Goal: Task Accomplishment & Management: Manage account settings

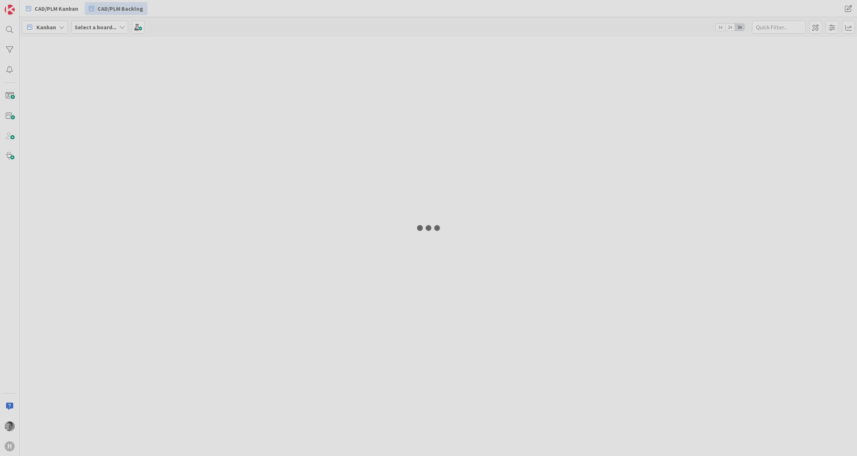
type input "autocad"
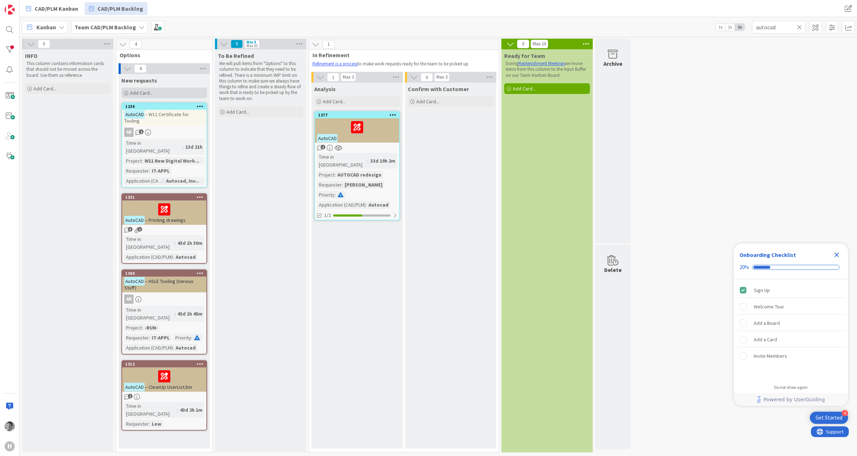
click at [144, 94] on span "Add Card..." at bounding box center [141, 93] width 23 height 6
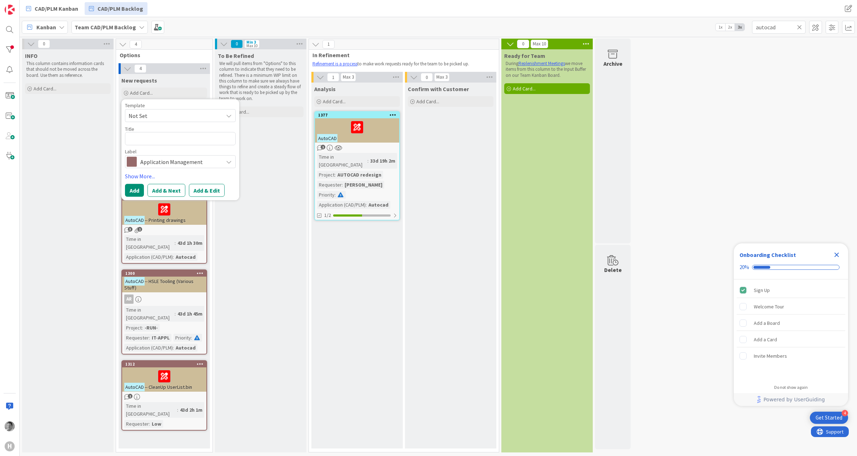
click at [160, 115] on span "Not Set" at bounding box center [173, 115] width 89 height 9
click at [172, 111] on span "Not Set" at bounding box center [180, 115] width 111 height 13
click at [155, 134] on textarea at bounding box center [180, 138] width 111 height 13
type textarea "x"
type textarea "N"
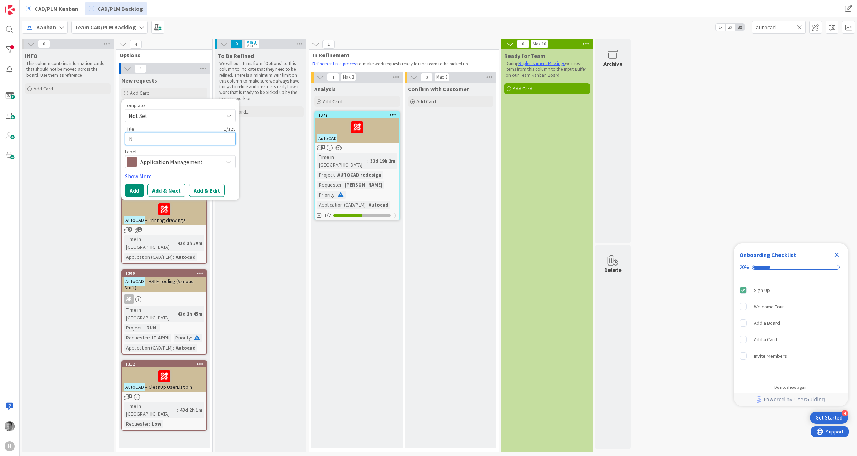
type textarea "x"
type textarea "Na"
type textarea "x"
type textarea "Nav"
type textarea "x"
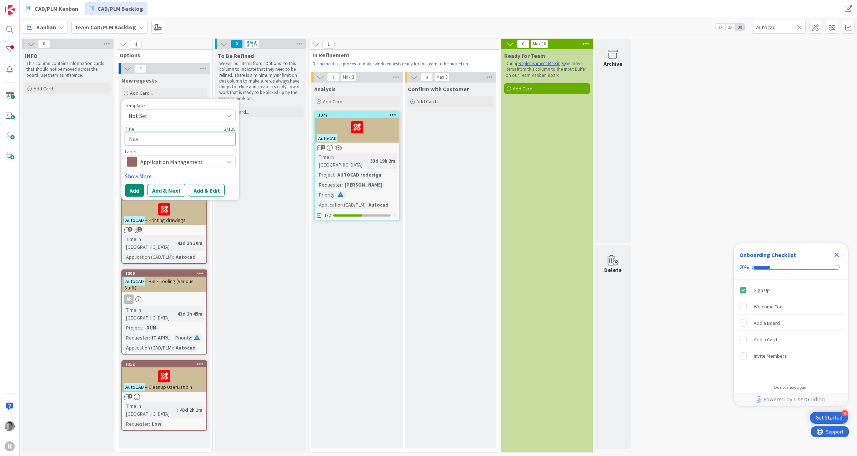
type textarea "Navi"
type textarea "x"
type textarea "Navis"
type textarea "x"
type textarea "Navisw"
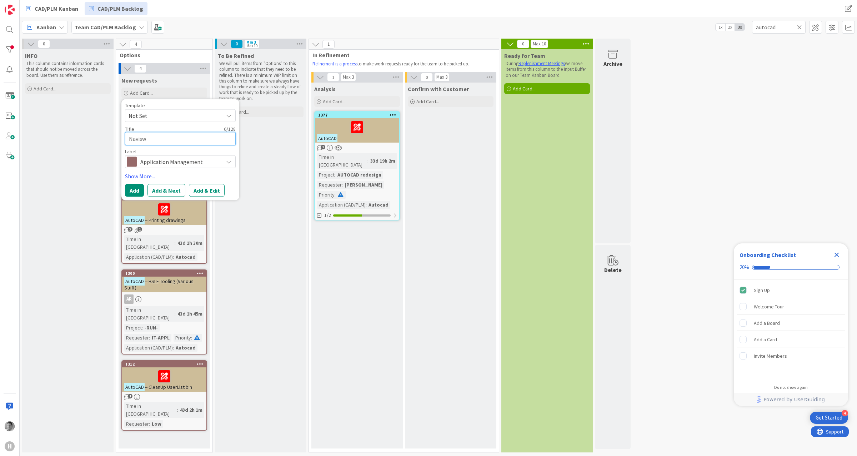
type textarea "x"
type textarea "Naviswo"
type textarea "x"
type textarea "Naviswor"
type textarea "x"
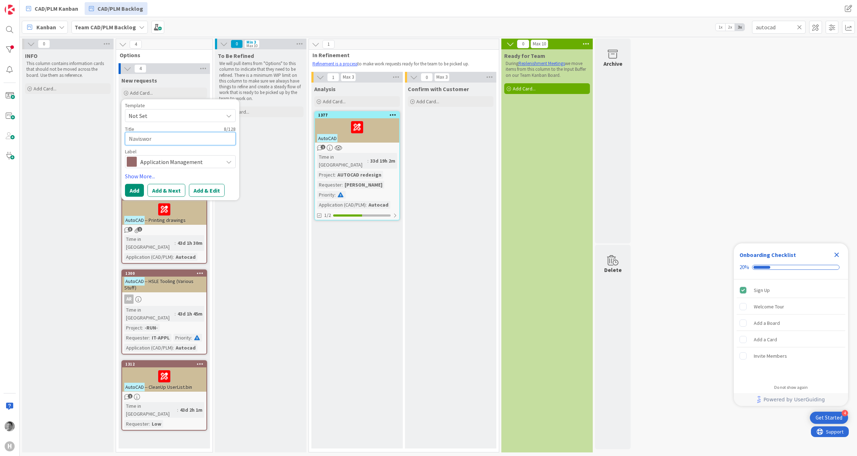
type textarea "Naviswork"
type textarea "x"
type textarea "Navisworks"
type textarea "x"
type textarea "Navisworks"
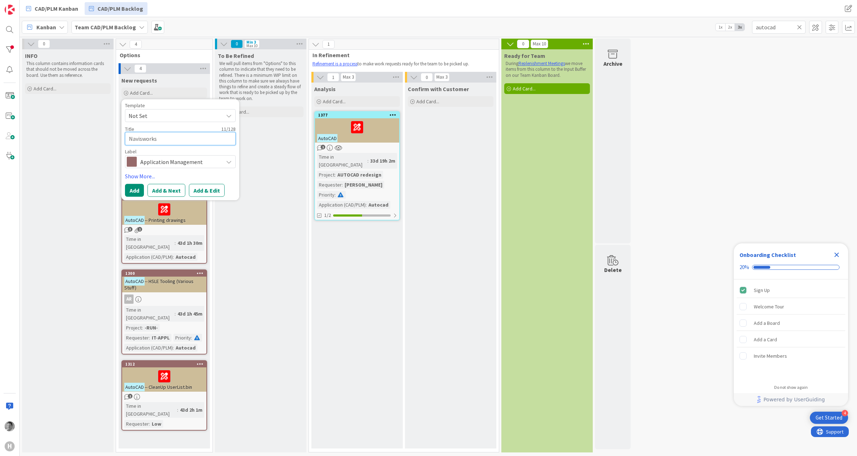
type textarea "x"
type textarea "Navisworks F"
type textarea "x"
type textarea "Navisworks Fr"
type textarea "x"
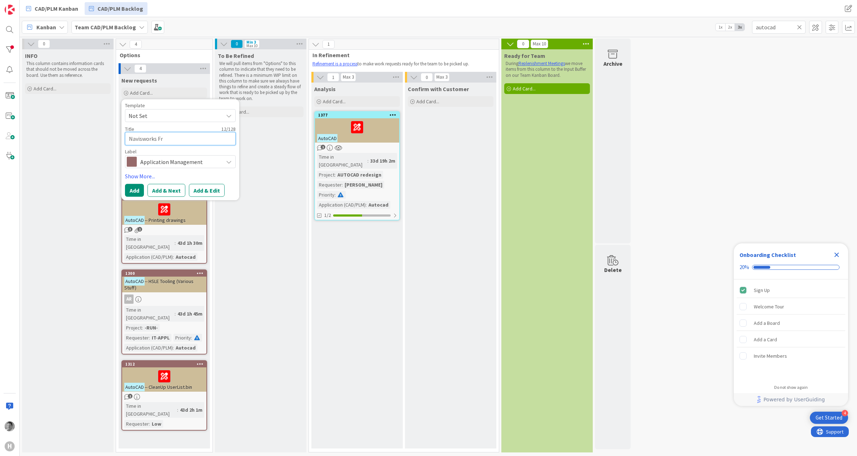
type textarea "Navisworks Fre"
type textarea "x"
type textarea "Navisworks Free"
type textarea "x"
type textarea "Navisworks Freed"
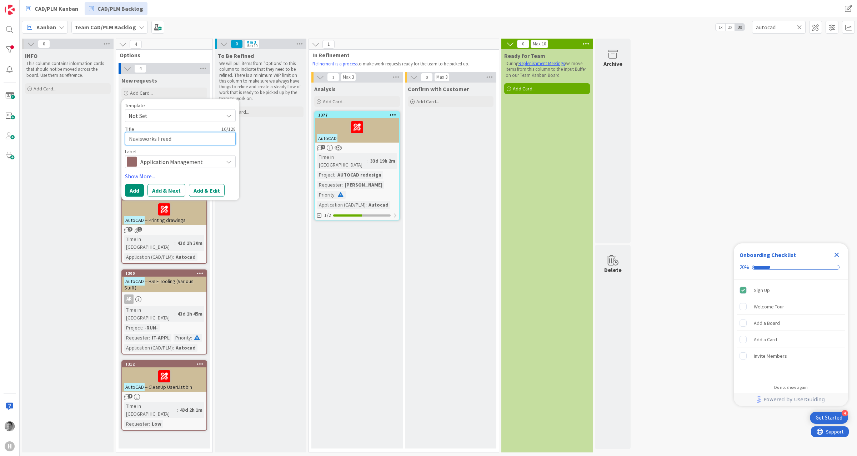
type textarea "x"
type textarea "Navisworks Freedo"
type textarea "x"
type textarea "Navisworks Freedom"
type textarea "x"
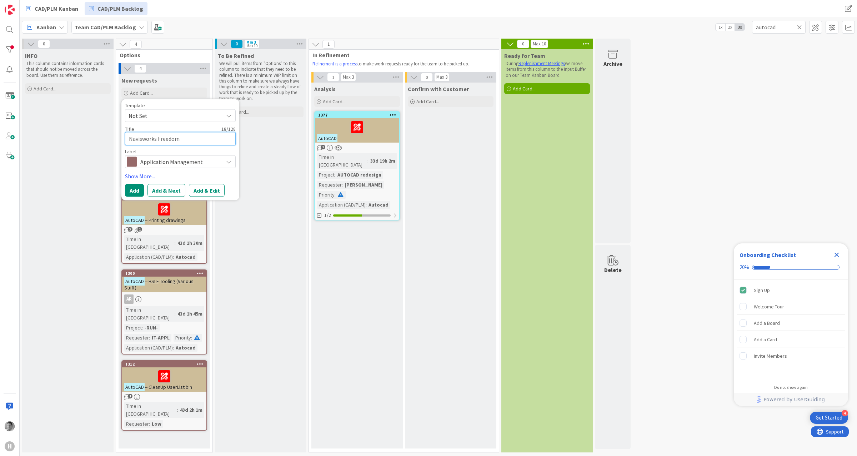
type textarea "Navisworks Freedom"
type textarea "x"
type textarea "Navisworks Freedom 2"
type textarea "x"
type textarea "Navisworks Freedom 20"
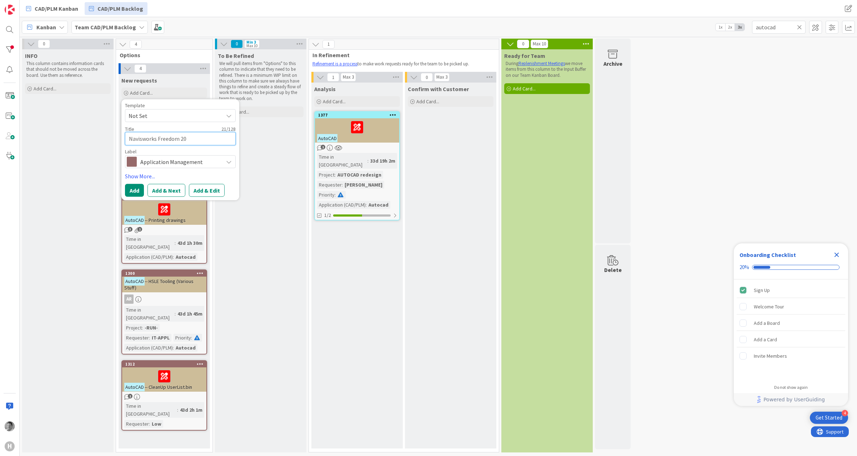
type textarea "x"
type textarea "Navisworks Freedom 202"
type textarea "x"
type textarea "Navisworks Freedom 2025"
click at [152, 157] on span "Application Management" at bounding box center [179, 161] width 79 height 10
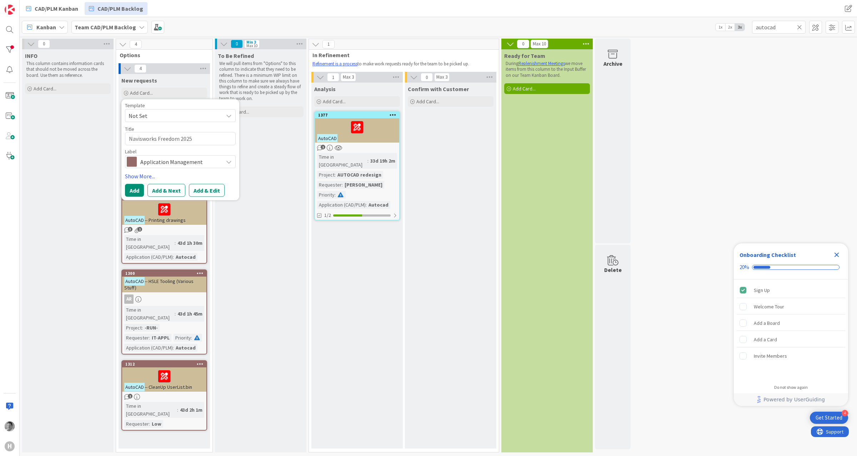
type textarea "x"
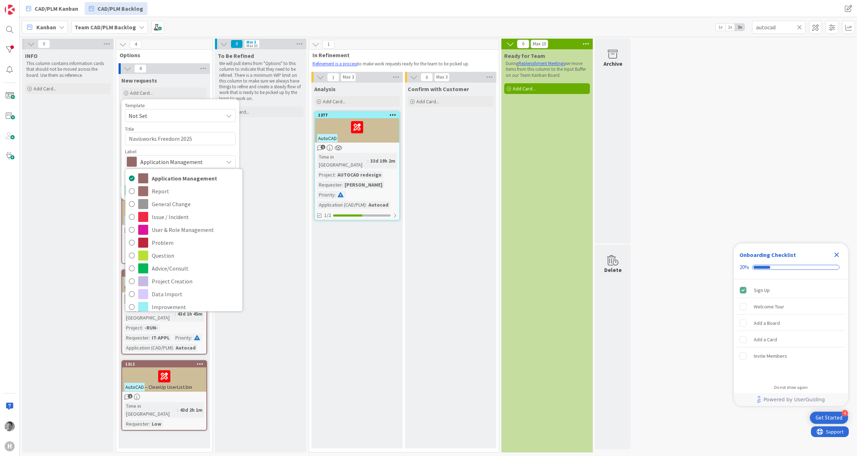
click at [173, 158] on span "Application Management" at bounding box center [179, 161] width 79 height 10
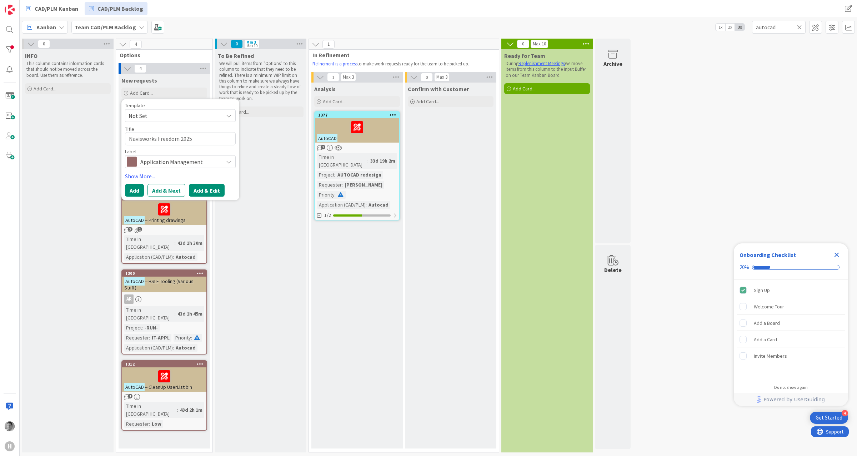
click at [218, 191] on button "Add & Edit" at bounding box center [207, 190] width 36 height 13
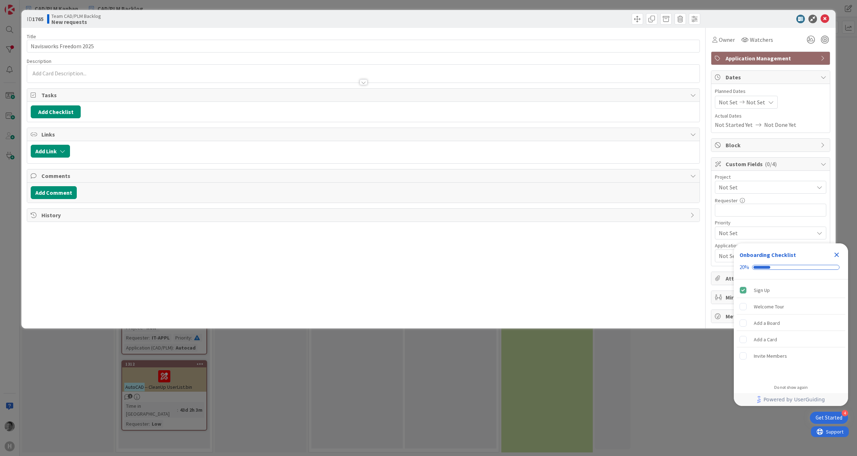
click at [120, 66] on div at bounding box center [363, 74] width 672 height 18
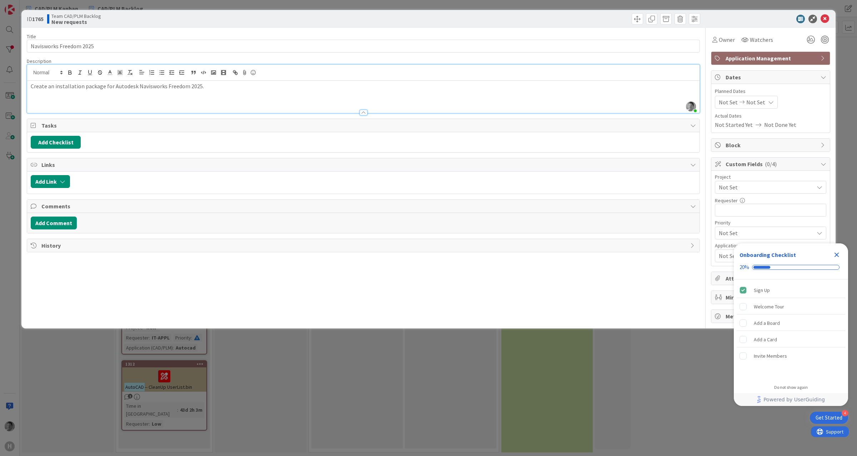
click at [65, 136] on div "Add Checklist" at bounding box center [363, 142] width 672 height 20
click at [66, 145] on button "Add Checklist" at bounding box center [56, 142] width 50 height 13
type input "To Do:"
click at [46, 196] on button "Add" at bounding box center [43, 193] width 19 height 13
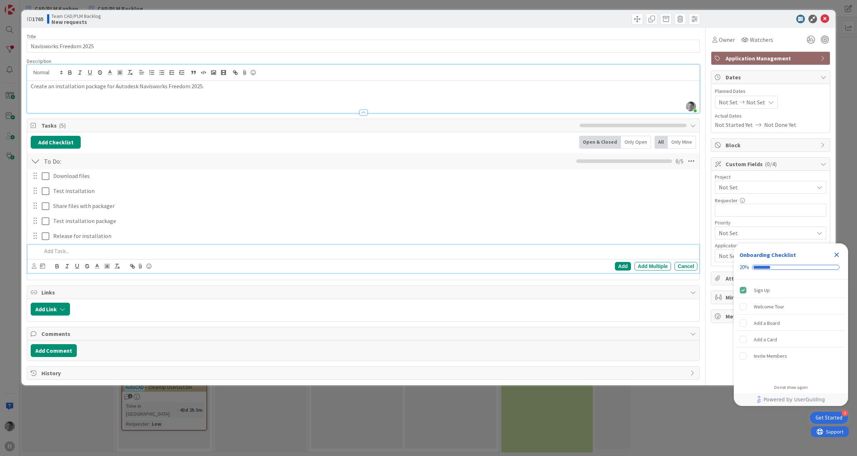
click at [771, 104] on div "Not Set Not Set" at bounding box center [746, 102] width 63 height 13
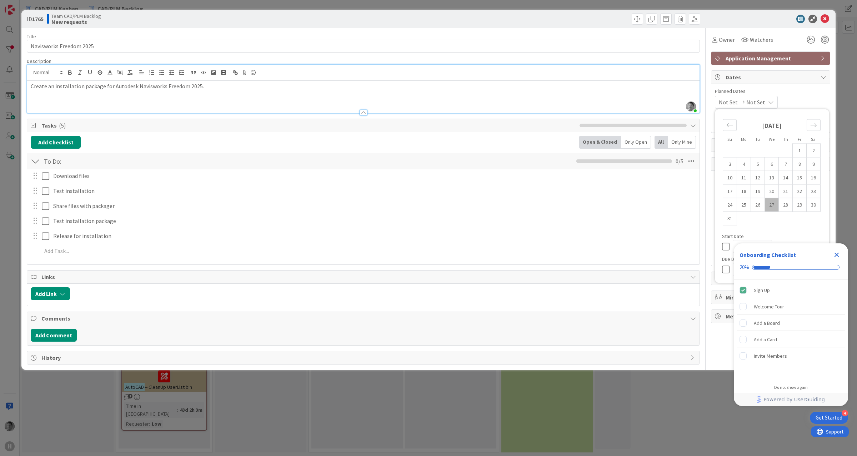
click at [771, 101] on icon at bounding box center [771, 102] width 6 height 6
click at [753, 122] on icon at bounding box center [758, 125] width 11 height 6
click at [769, 187] on span "Not Set" at bounding box center [764, 187] width 91 height 10
drag, startPoint x: 841, startPoint y: 252, endPoint x: 837, endPoint y: 254, distance: 4.3
click at [837, 254] on div "Close Checklist" at bounding box center [836, 254] width 11 height 11
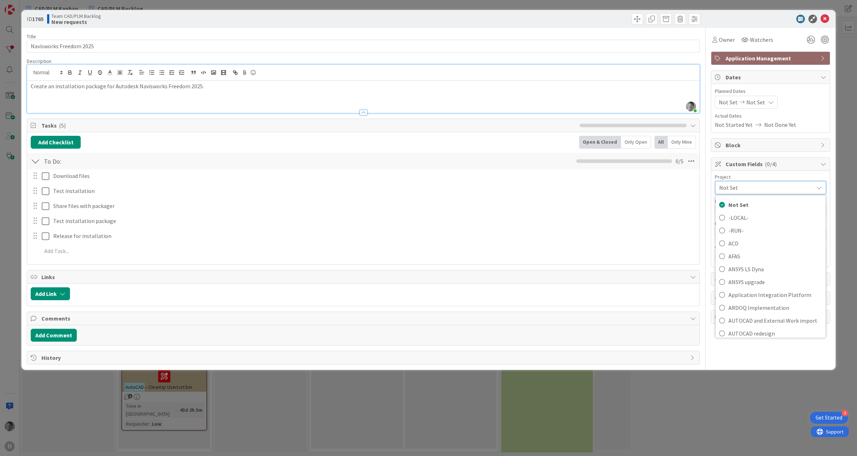
click at [780, 182] on div "Not Set" at bounding box center [770, 187] width 111 height 13
click at [760, 212] on input "text" at bounding box center [770, 210] width 111 height 13
click at [753, 192] on span "Not Set" at bounding box center [764, 187] width 91 height 10
click at [760, 290] on span "Medium" at bounding box center [780, 289] width 83 height 11
click at [773, 257] on span "Not Set" at bounding box center [766, 255] width 95 height 9
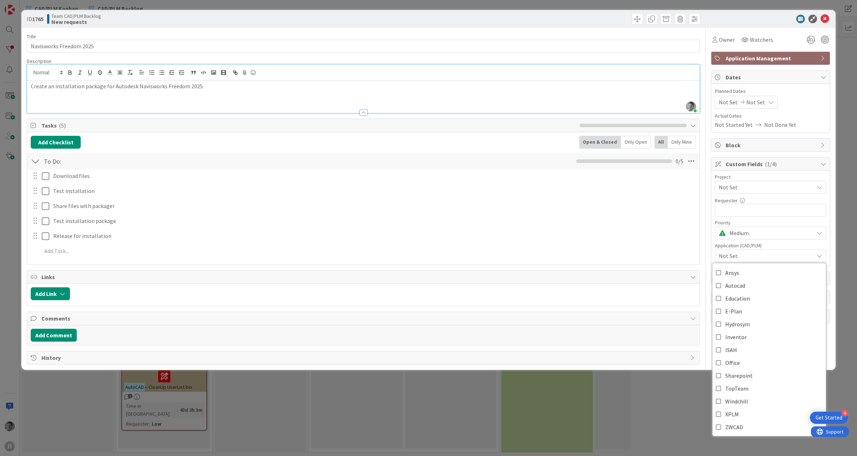
click at [693, 242] on div "Release for installation Update Cancel" at bounding box center [363, 236] width 672 height 13
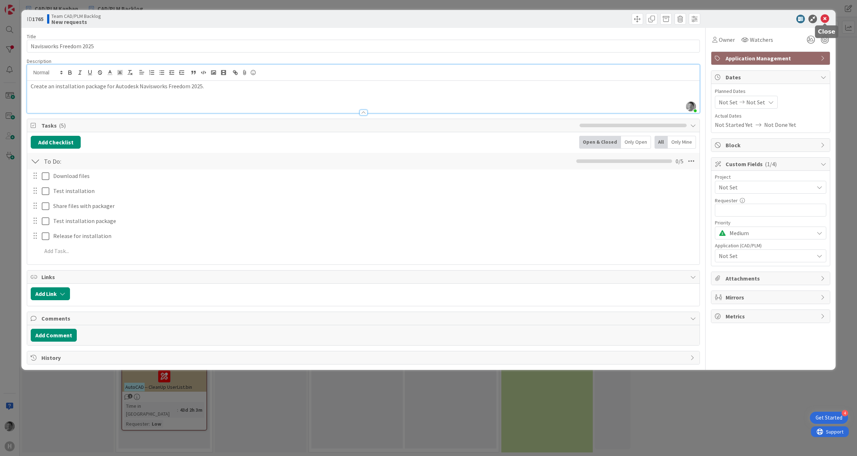
click at [825, 18] on icon at bounding box center [825, 19] width 9 height 9
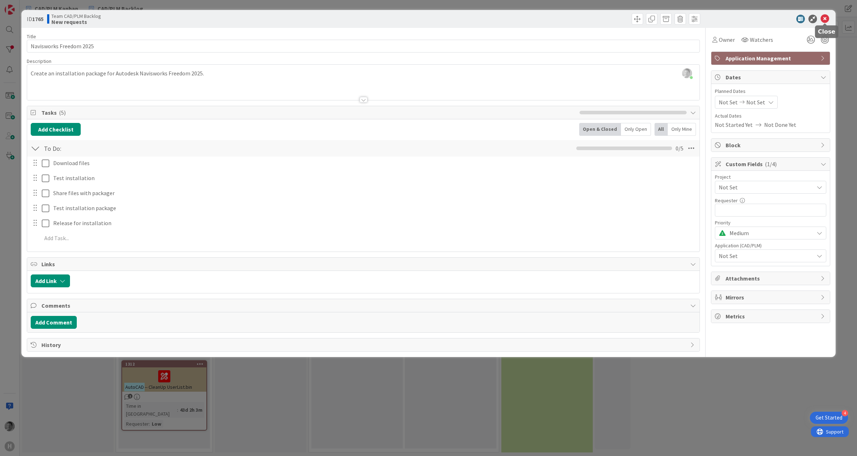
click at [824, 18] on icon at bounding box center [825, 19] width 9 height 9
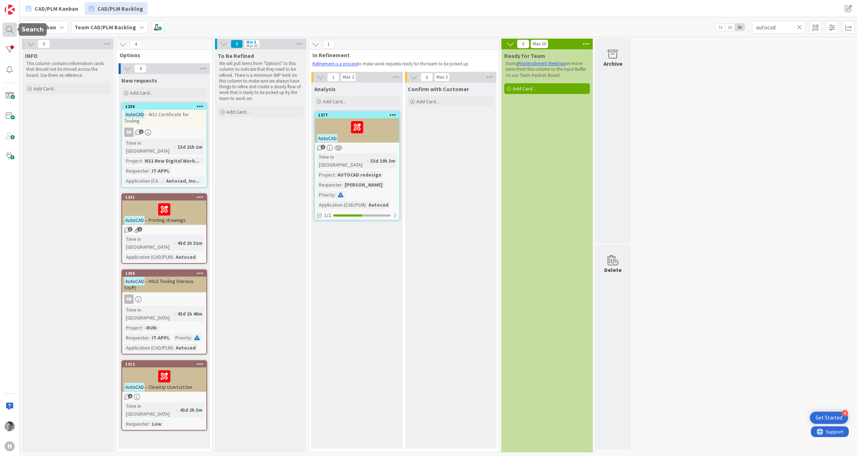
click at [10, 31] on div at bounding box center [9, 29] width 14 height 14
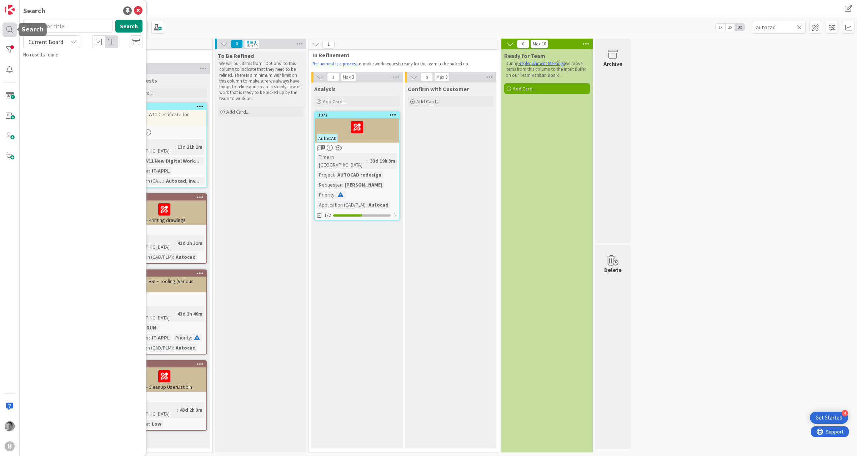
click at [5, 30] on div at bounding box center [9, 29] width 14 height 14
click at [60, 26] on input "text" at bounding box center [67, 26] width 89 height 13
click at [139, 11] on icon at bounding box center [138, 10] width 9 height 9
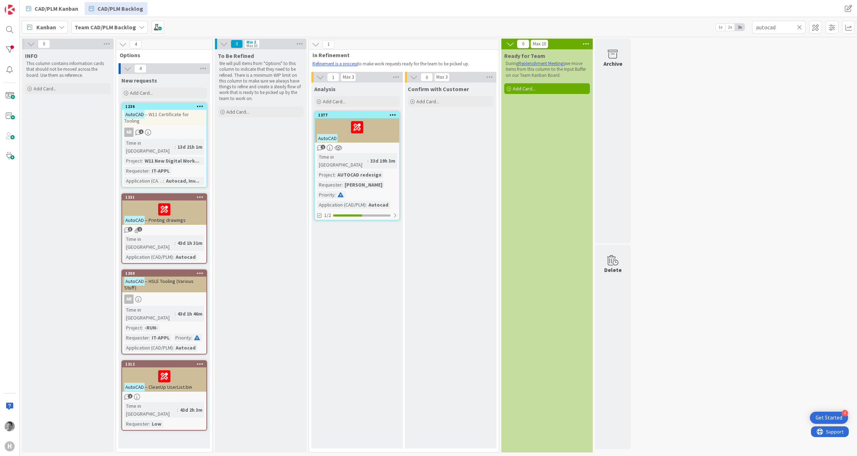
click at [800, 29] on icon at bounding box center [799, 27] width 5 height 6
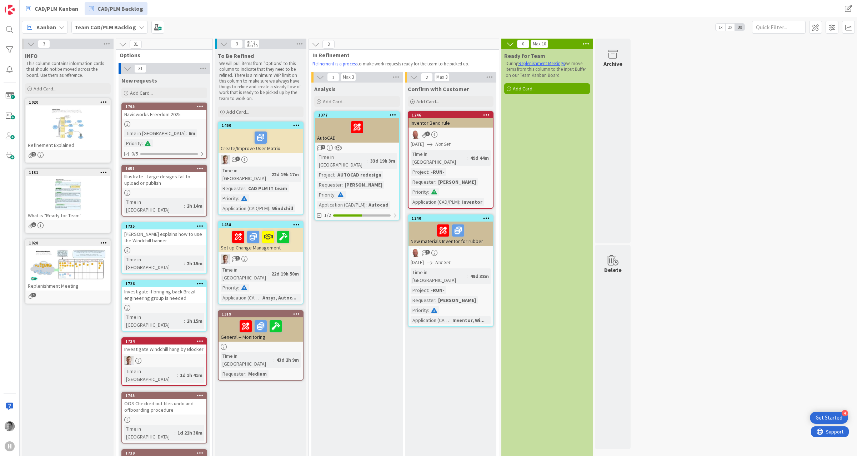
click at [166, 114] on div "Navisworks Freedom 2025" at bounding box center [164, 114] width 84 height 9
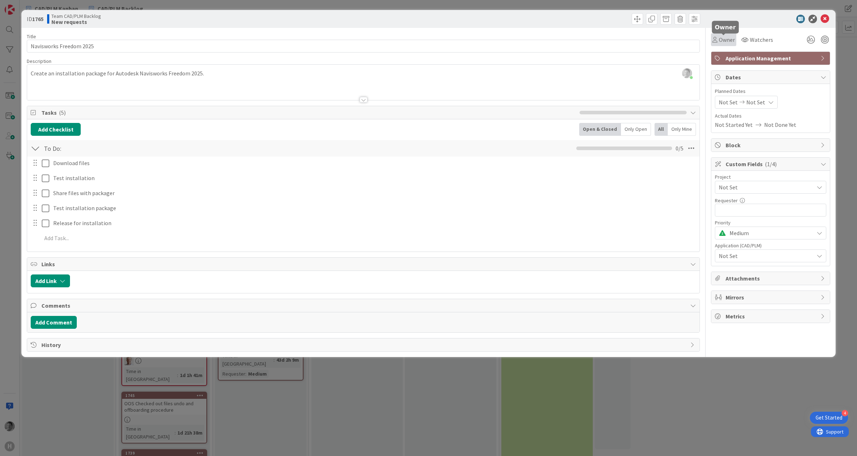
click at [721, 40] on span "Owner" at bounding box center [727, 39] width 16 height 9
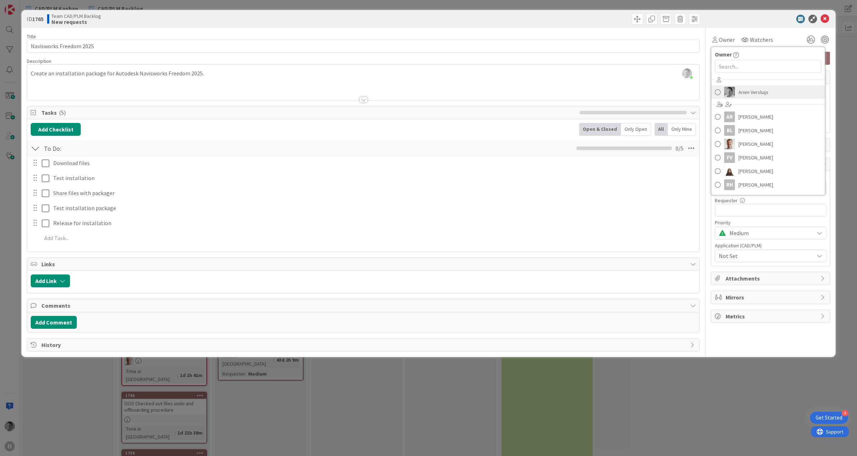
click at [760, 94] on span "Ariën Versluijs" at bounding box center [754, 92] width 30 height 11
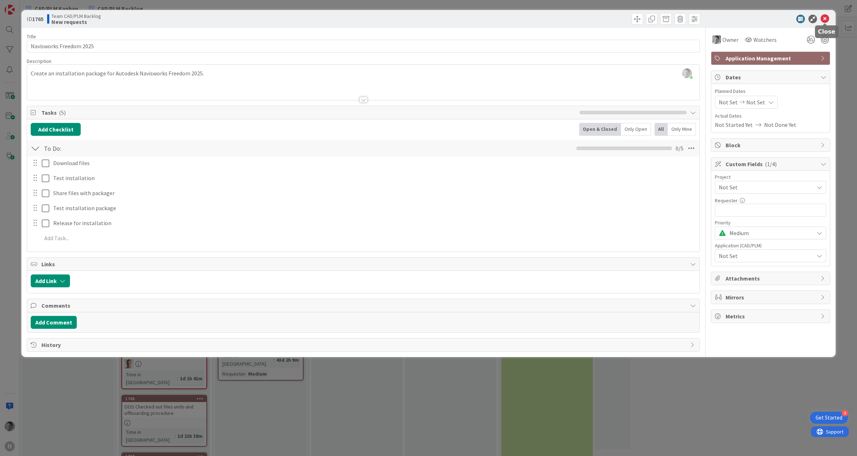
click at [828, 19] on icon at bounding box center [825, 19] width 9 height 9
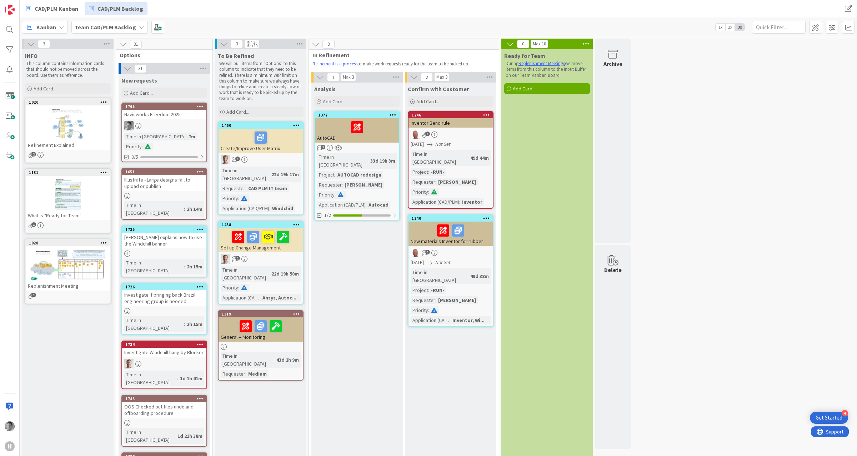
click at [171, 114] on div "Navisworks Freedom 2025" at bounding box center [164, 114] width 84 height 9
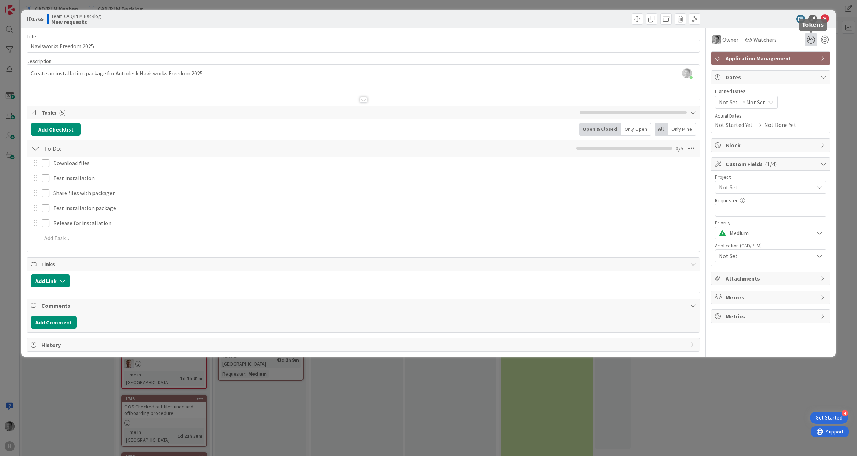
click at [812, 40] on icon at bounding box center [811, 39] width 13 height 13
click at [798, 87] on div "CAD" at bounding box center [767, 87] width 93 height 11
click at [803, 89] on icon at bounding box center [803, 88] width 6 height 6
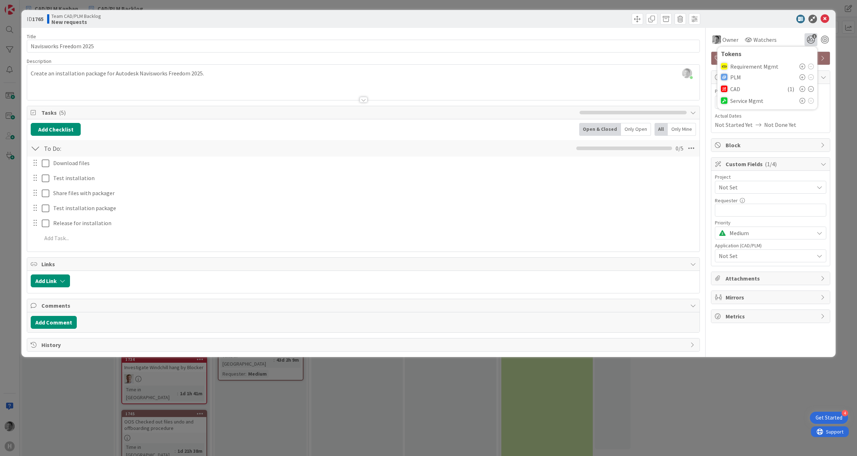
click at [772, 19] on div at bounding box center [767, 19] width 126 height 9
click at [826, 19] on icon at bounding box center [825, 19] width 9 height 9
